Goal: Check status: Check status

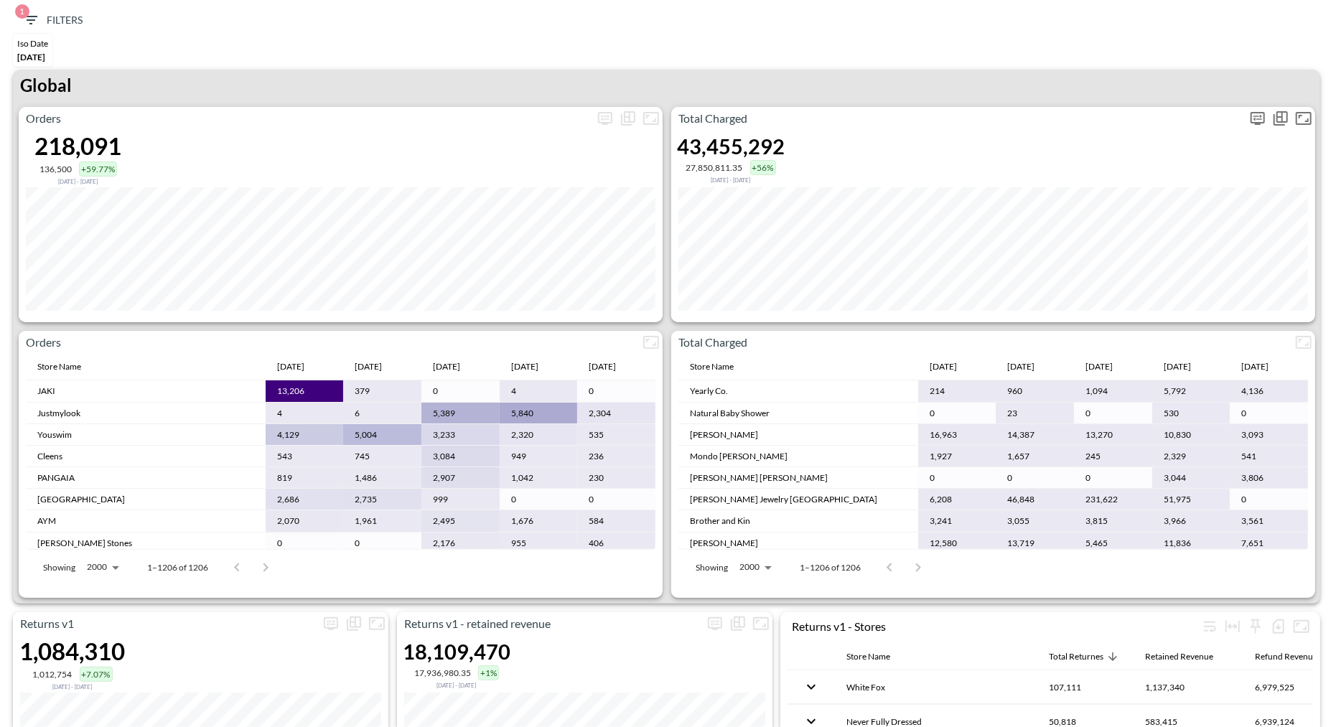
click at [1253, 125] on icon "more" at bounding box center [1257, 118] width 17 height 17
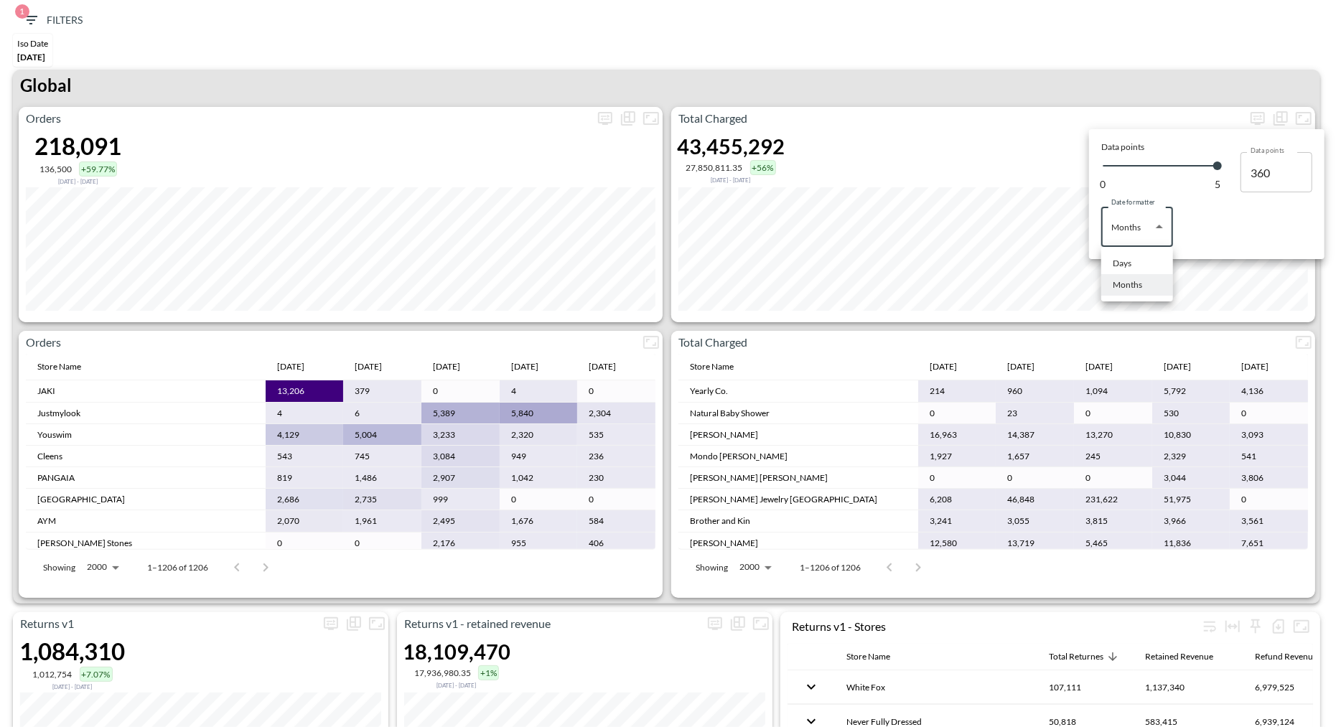
click at [1118, 238] on body "BI.P.EYE, Interactive Analytics Dashboards 1 Filters Iso Date [DATE] Returns v2…" at bounding box center [668, 363] width 1336 height 727
click at [1118, 257] on div "Days" at bounding box center [1121, 263] width 19 height 13
type input "Days"
type input "138"
click at [1023, 56] on div at bounding box center [668, 363] width 1336 height 727
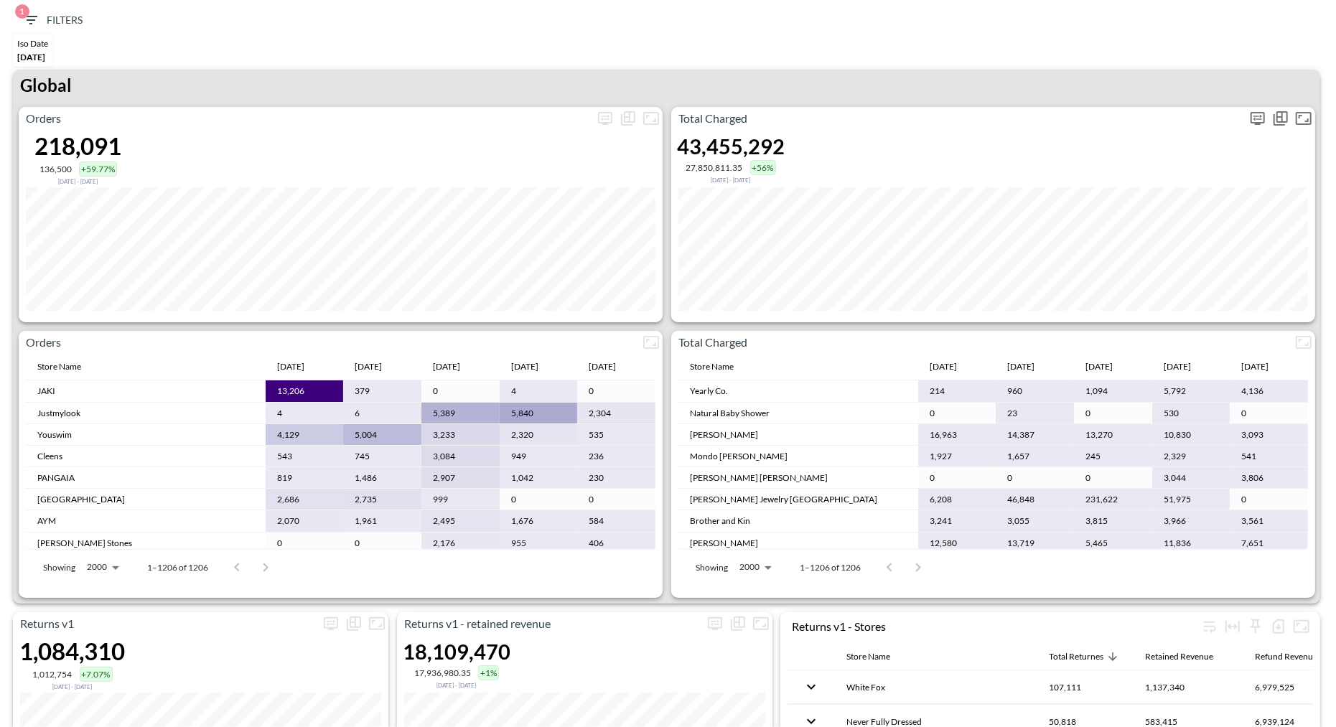
click at [1253, 112] on icon "more" at bounding box center [1257, 118] width 14 height 13
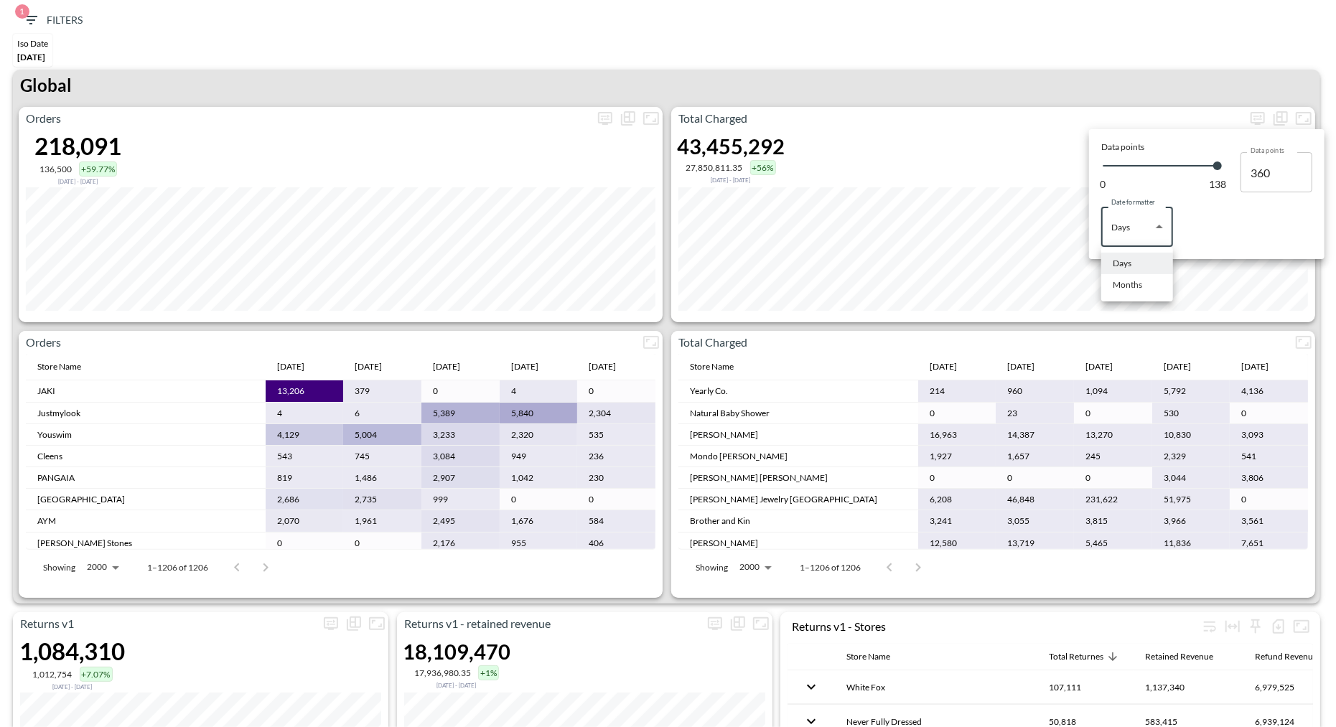
click at [1150, 213] on body "BI.P.EYE, Interactive Analytics Dashboards 1 Filters Iso Date [DATE] Returns v2…" at bounding box center [668, 363] width 1336 height 727
click at [1124, 288] on div "Months" at bounding box center [1126, 284] width 29 height 13
type input "Months"
click at [1033, 72] on div at bounding box center [668, 363] width 1336 height 727
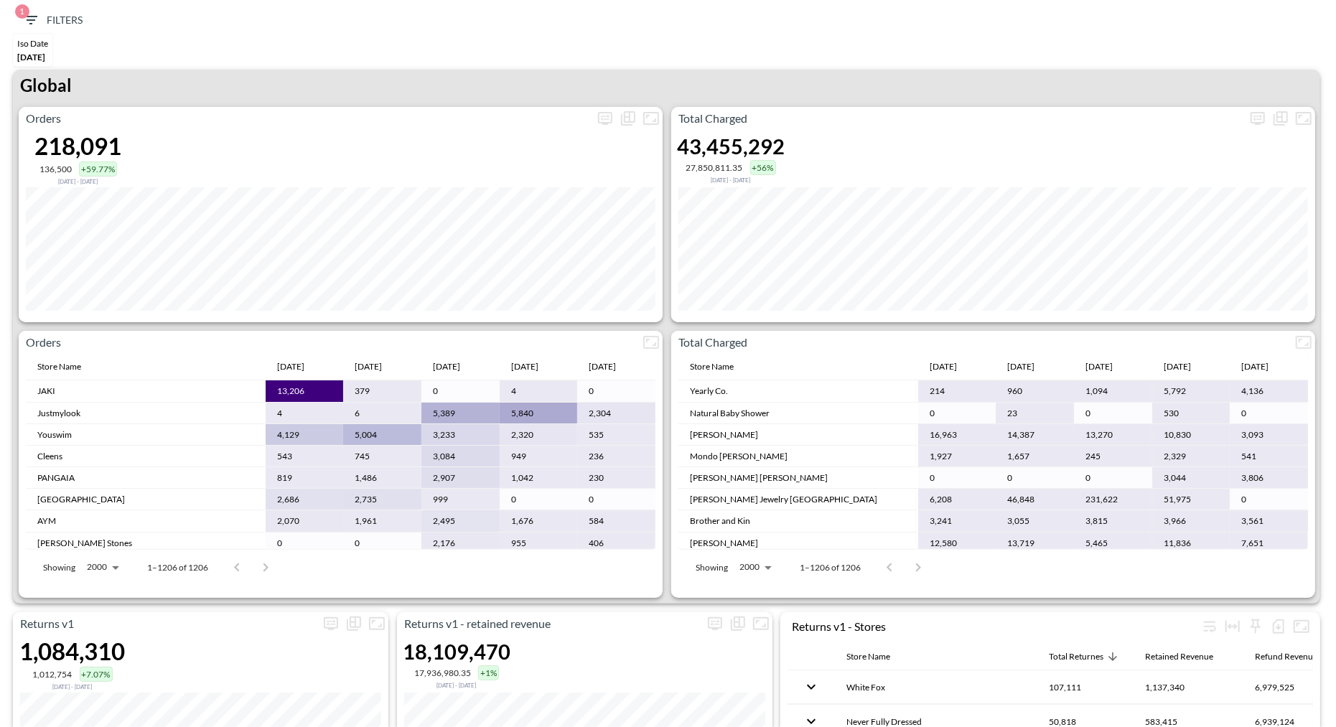
click at [1013, 52] on div "Iso Date [DATE]" at bounding box center [667, 52] width 1321 height 36
click at [1000, 63] on div "Iso Date [DATE]" at bounding box center [667, 52] width 1321 height 36
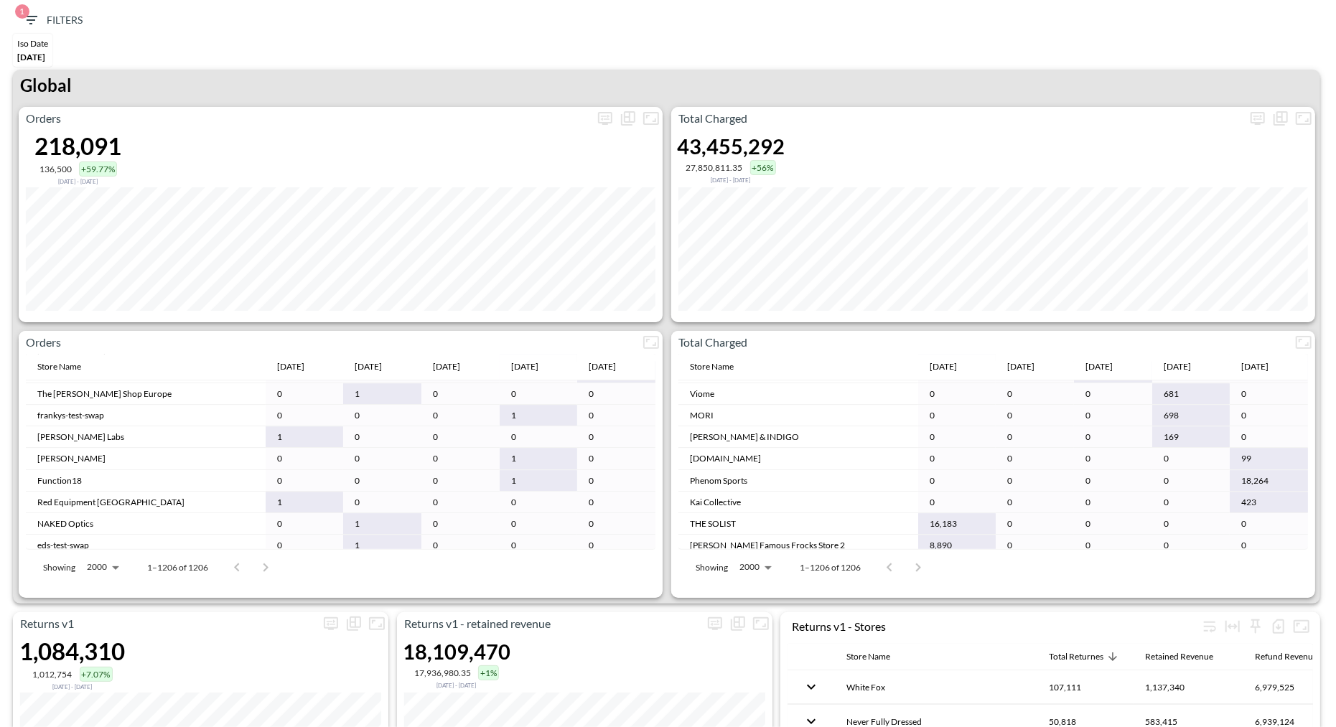
scroll to position [44, 0]
